Goal: Find specific page/section: Find specific page/section

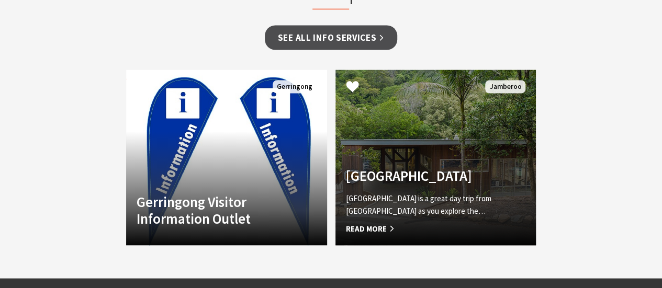
scroll to position [941, 0]
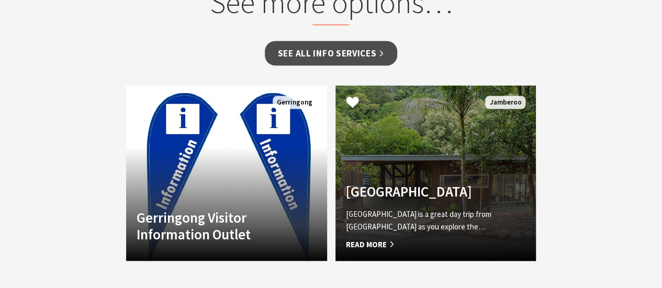
click at [436, 118] on link "[GEOGRAPHIC_DATA] [GEOGRAPHIC_DATA] is a great day trip from [GEOGRAPHIC_DATA] …" at bounding box center [435, 173] width 201 height 176
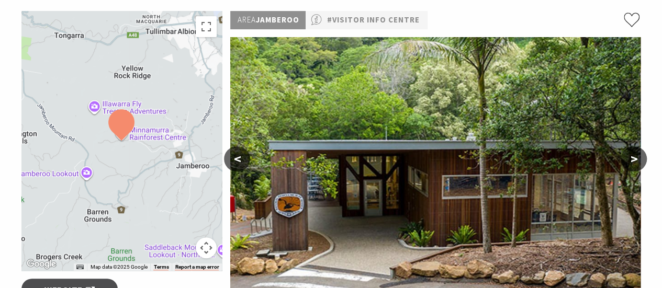
scroll to position [105, 0]
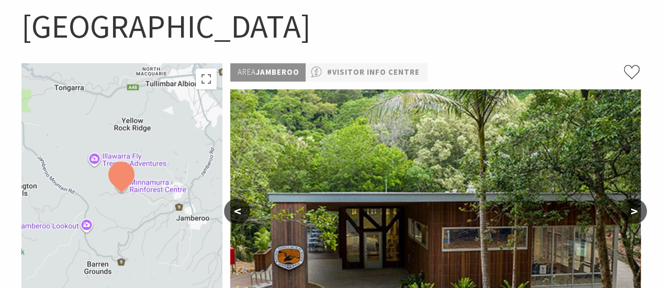
click at [173, 163] on div at bounding box center [121, 193] width 201 height 260
click at [206, 77] on button "Toggle fullscreen view" at bounding box center [206, 79] width 21 height 21
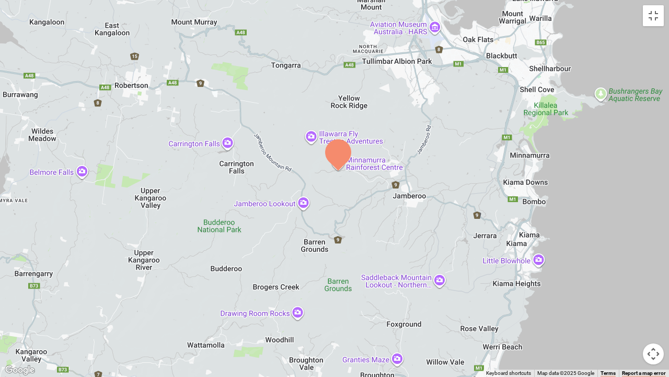
drag, startPoint x: 458, startPoint y: 319, endPoint x: 463, endPoint y: 301, distance: 18.4
click at [463, 288] on div at bounding box center [334, 188] width 669 height 377
click at [323, 135] on div at bounding box center [334, 188] width 669 height 377
click at [333, 135] on div at bounding box center [334, 188] width 669 height 377
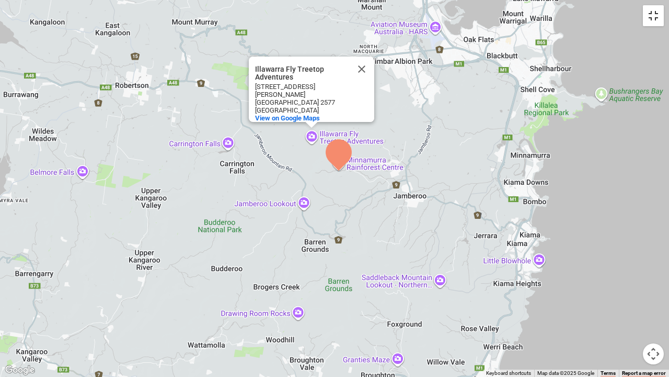
click at [652, 14] on button "Toggle fullscreen view" at bounding box center [653, 15] width 21 height 21
